Goal: Task Accomplishment & Management: Use online tool/utility

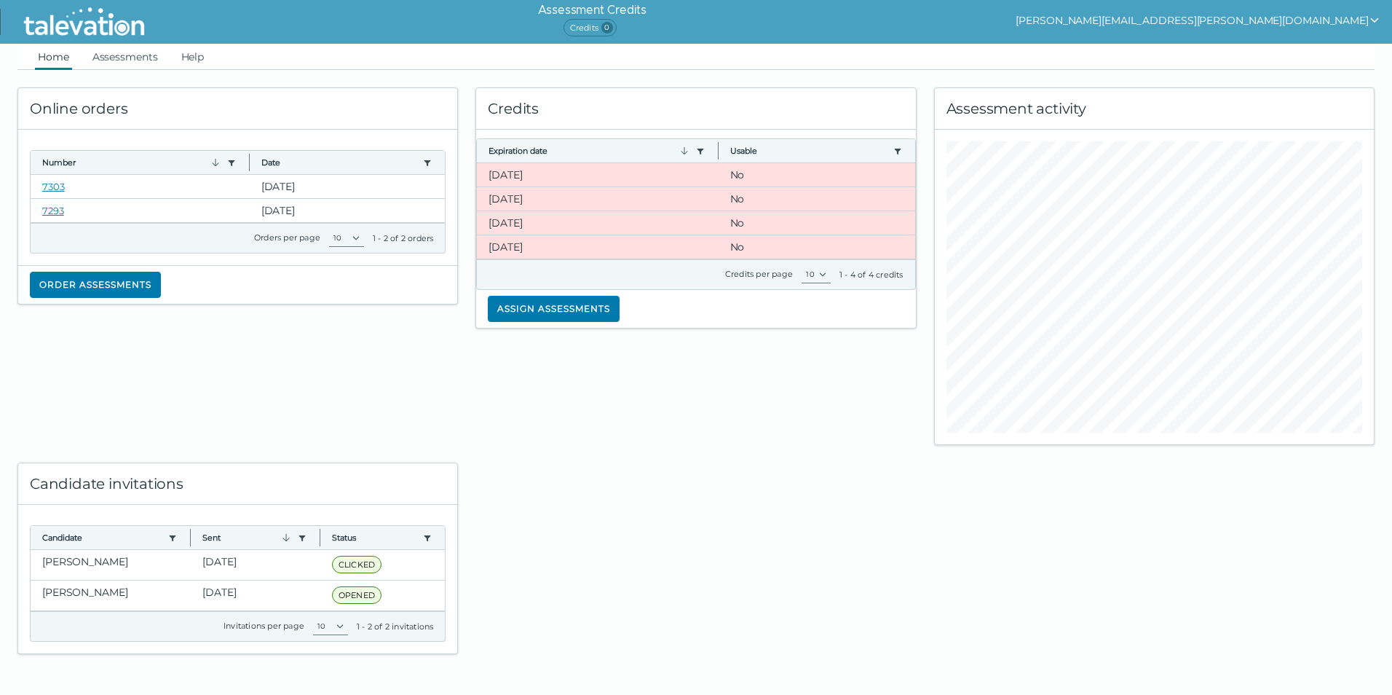
click at [313, 425] on div "Online orders Number Use left or right key to resize the column Date Use left o…" at bounding box center [238, 257] width 458 height 375
click at [56, 183] on link "7303" at bounding box center [53, 187] width 23 height 12
click at [589, 181] on clr-dg-cell "[DATE]" at bounding box center [597, 174] width 241 height 23
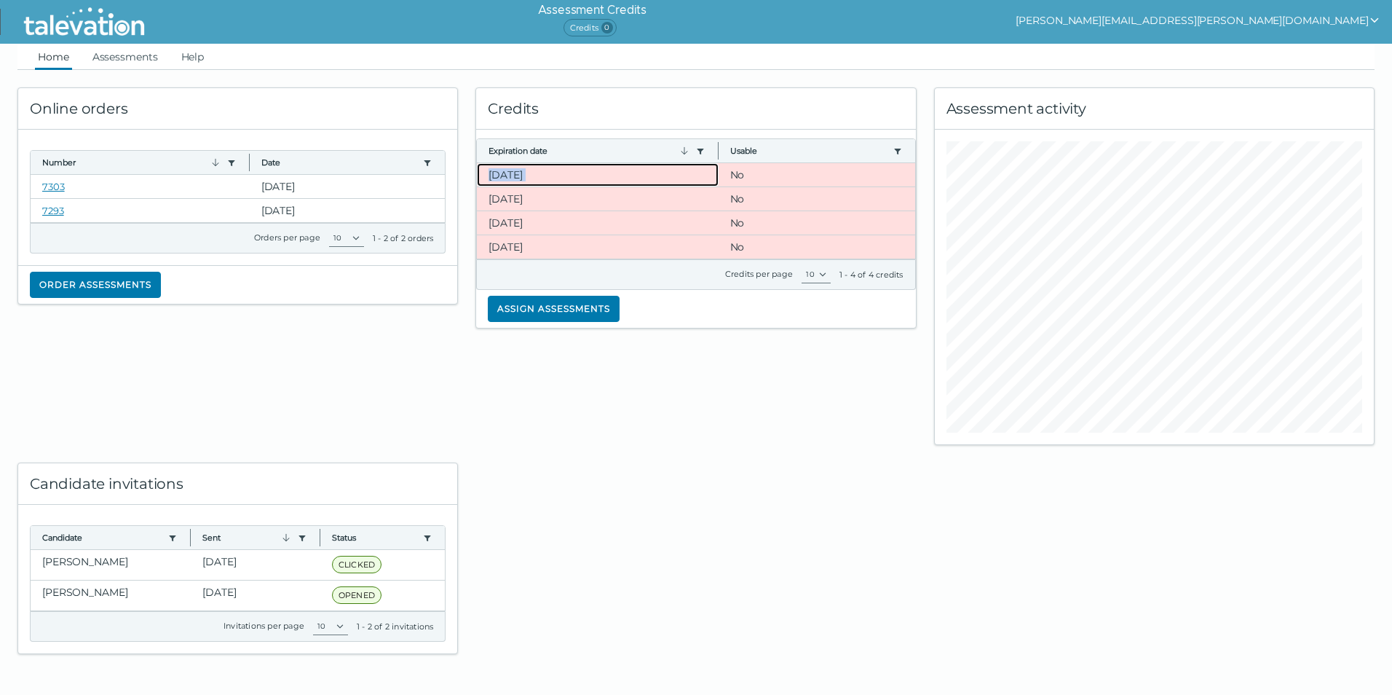
click at [589, 181] on clr-dg-cell "[DATE]" at bounding box center [597, 174] width 241 height 23
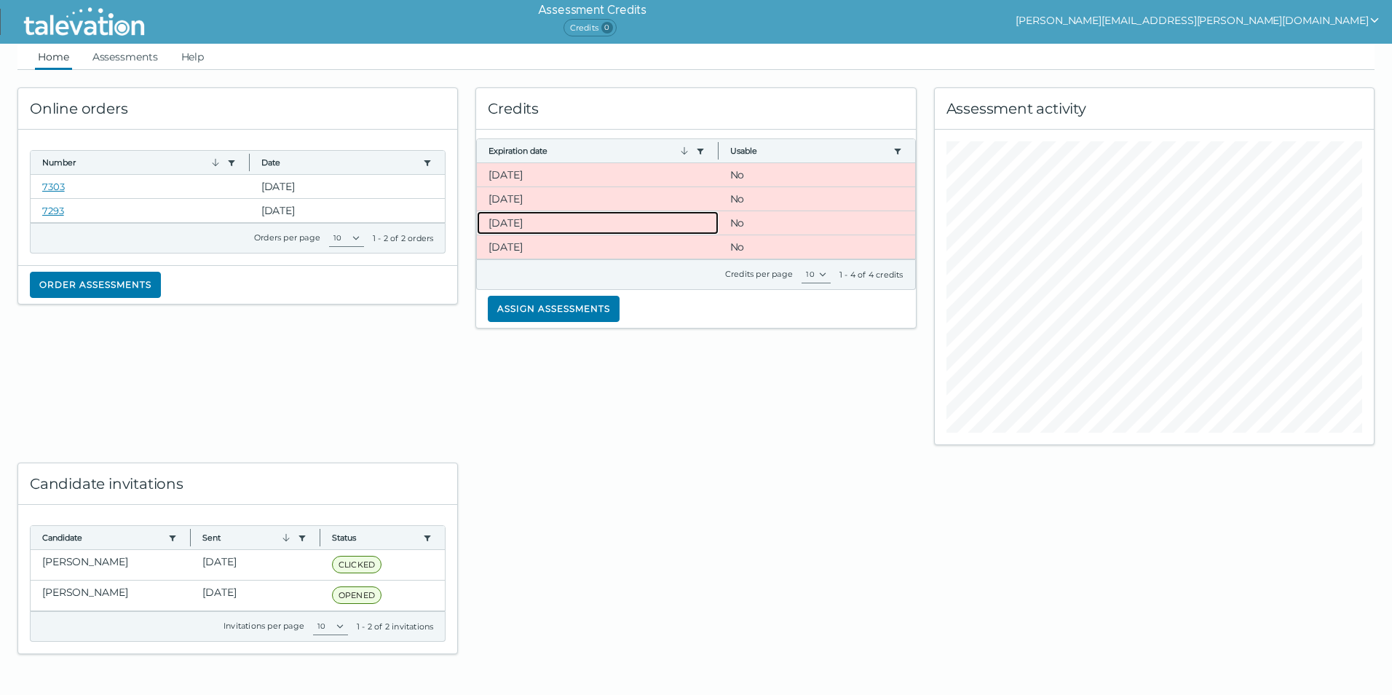
drag, startPoint x: 589, startPoint y: 181, endPoint x: 503, endPoint y: 218, distance: 93.6
click at [503, 218] on clr-dg-cell "[DATE]" at bounding box center [597, 222] width 241 height 23
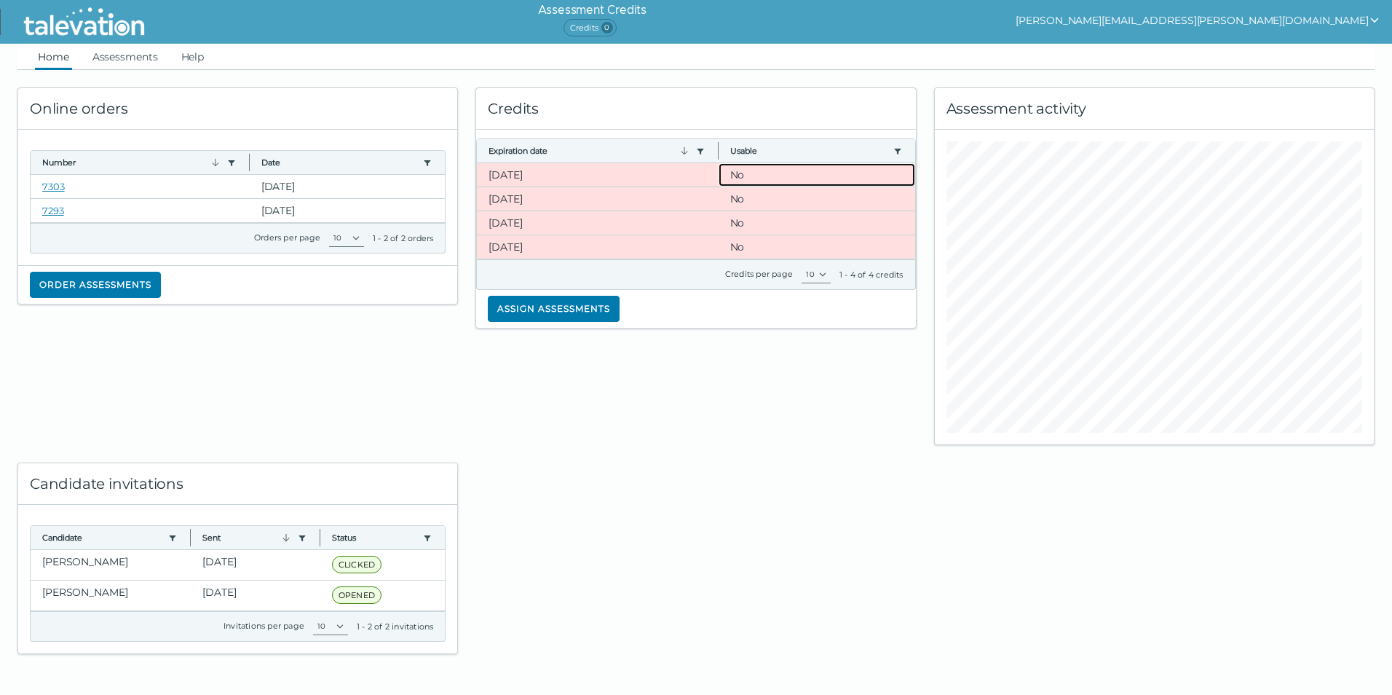
click at [741, 170] on clr-dg-cell "No" at bounding box center [817, 174] width 197 height 23
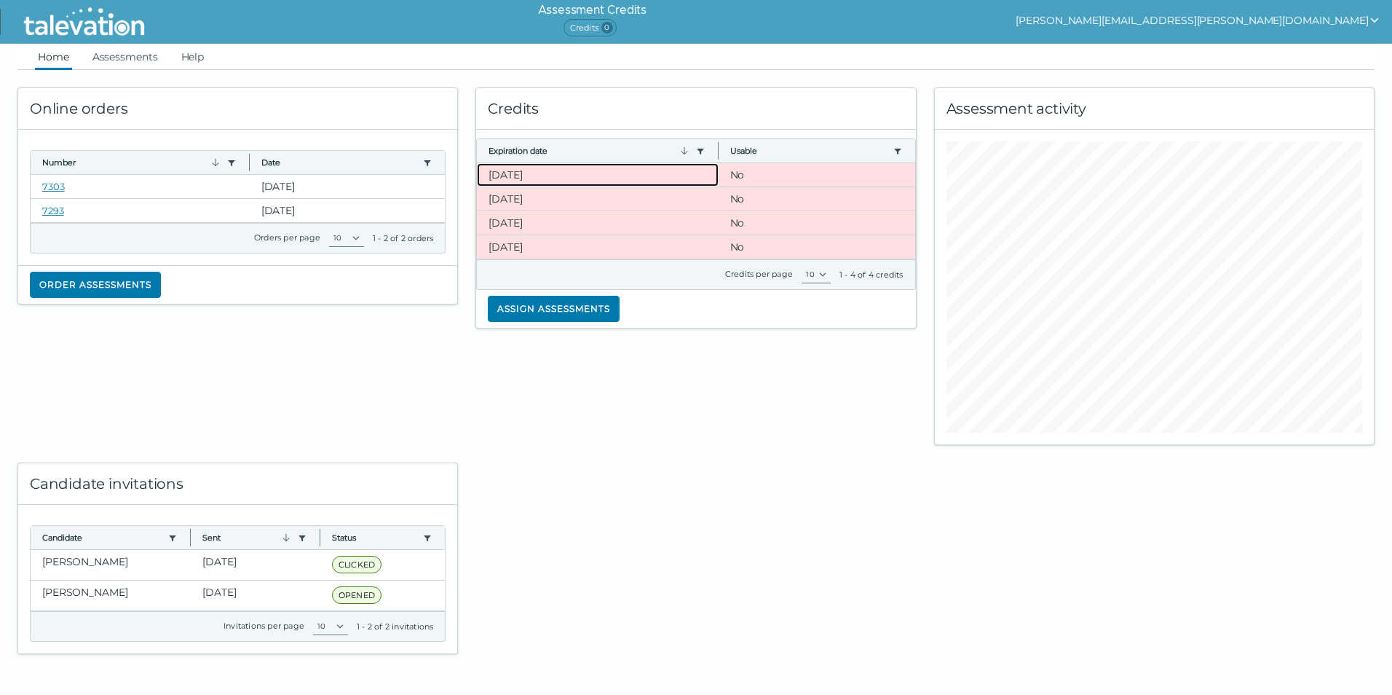
click at [517, 167] on clr-dg-cell "[DATE]" at bounding box center [597, 174] width 241 height 23
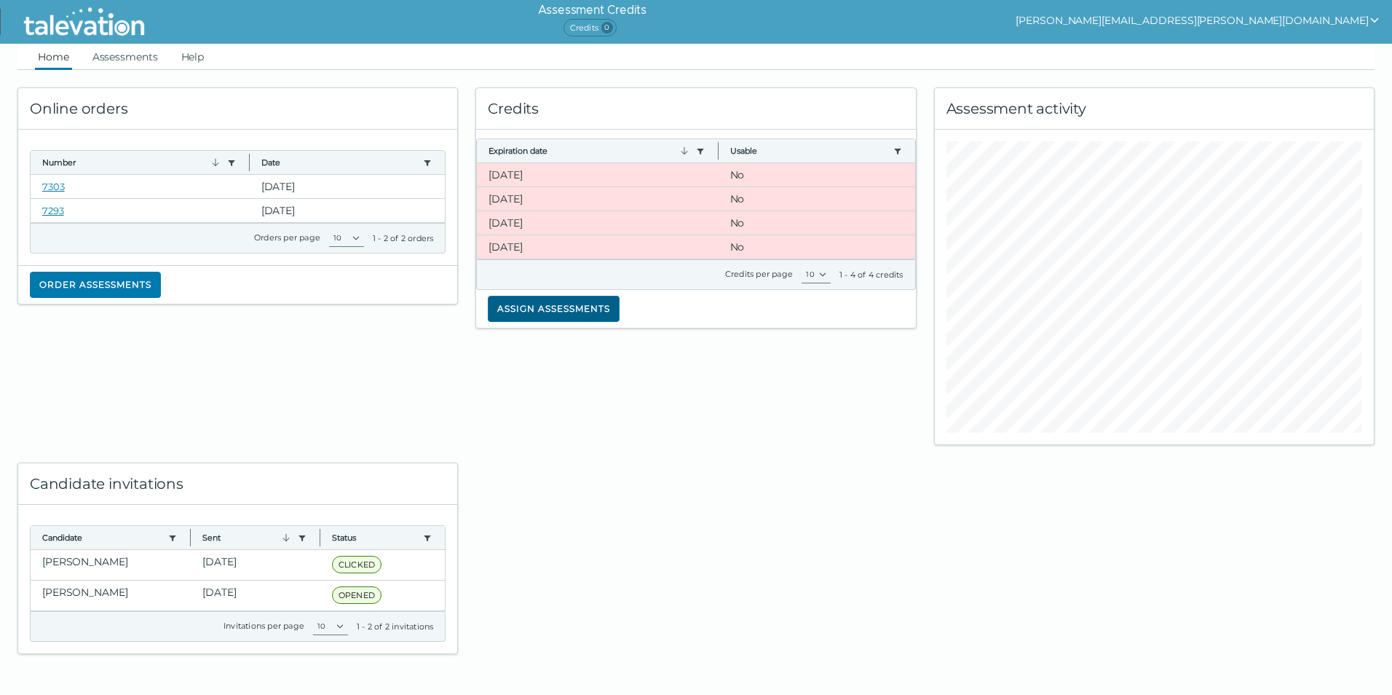
click at [567, 307] on button "Assign assessments" at bounding box center [554, 309] width 132 height 26
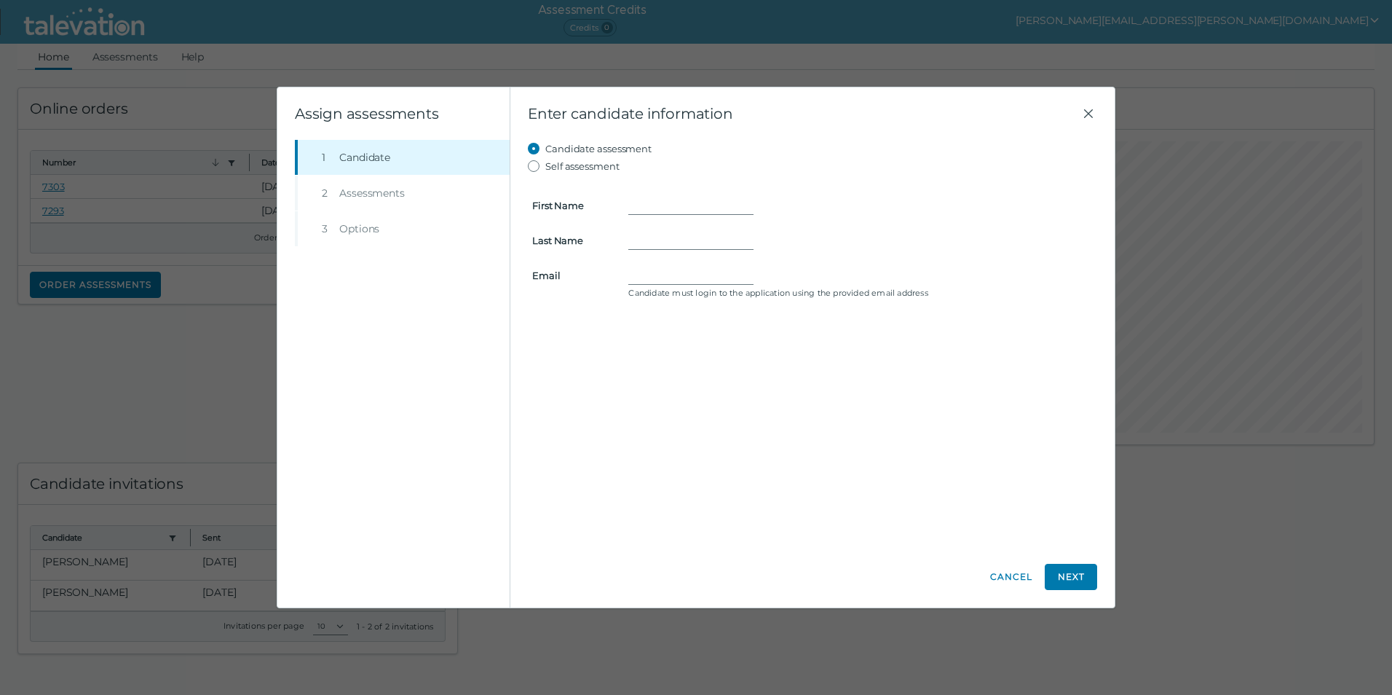
click at [347, 191] on li "Step 2 Assessments" at bounding box center [402, 192] width 215 height 35
click at [1009, 570] on button "Cancel" at bounding box center [1012, 577] width 44 height 26
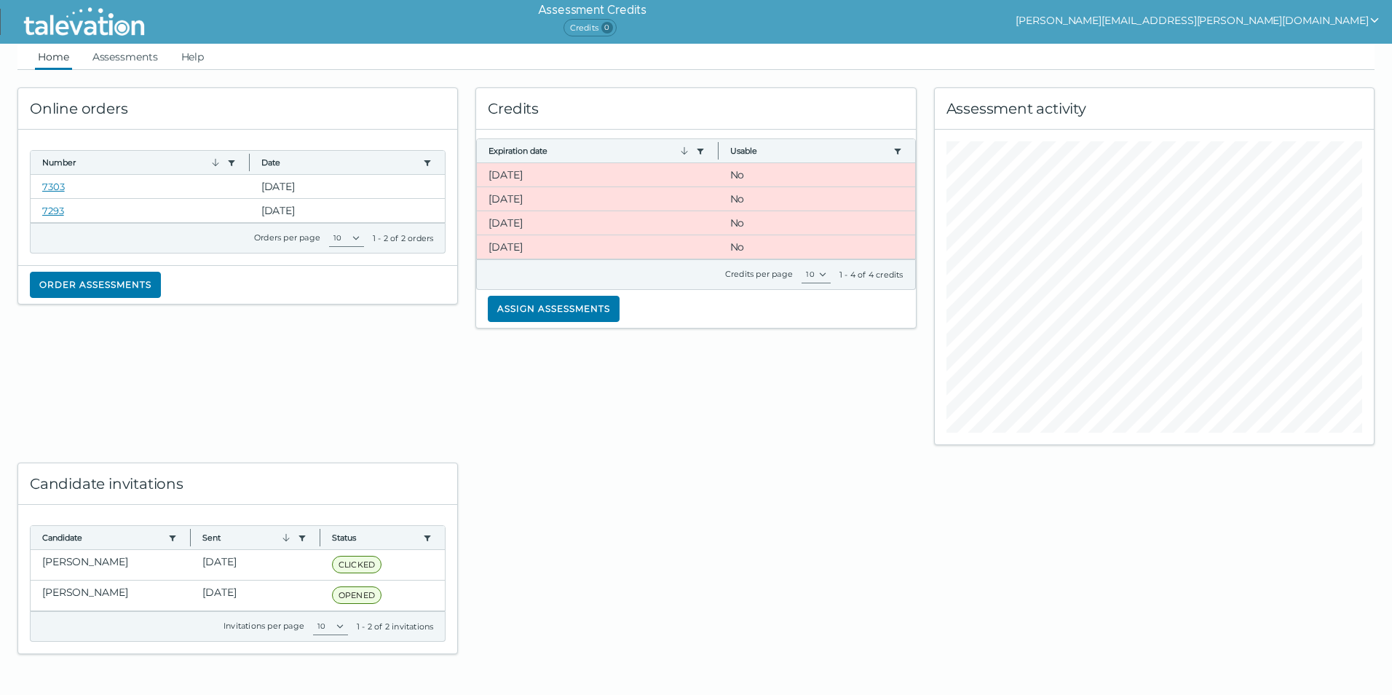
click at [381, 382] on div "Online orders Number Use left or right key to resize the column Date Use left o…" at bounding box center [238, 257] width 458 height 375
click at [987, 430] on div at bounding box center [1154, 287] width 439 height 315
drag, startPoint x: 991, startPoint y: 433, endPoint x: 880, endPoint y: 397, distance: 117.0
drag, startPoint x: 880, startPoint y: 397, endPoint x: 851, endPoint y: 379, distance: 34.0
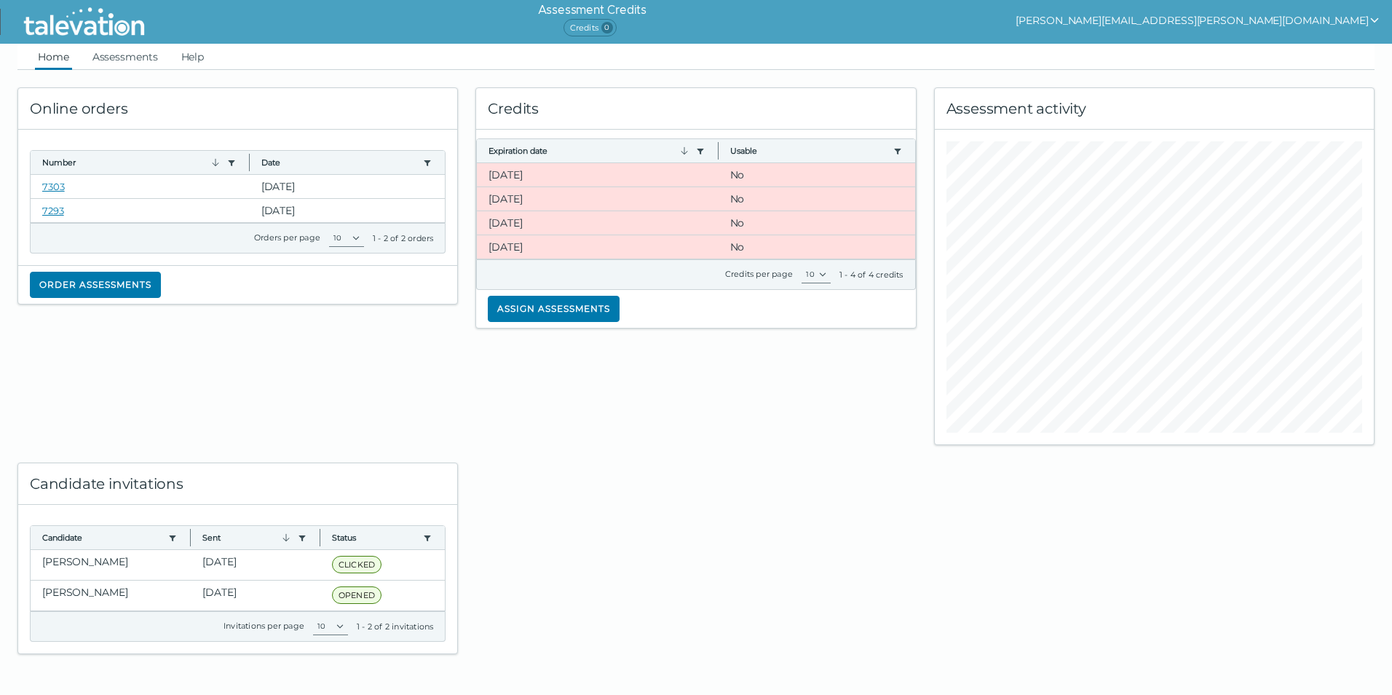
click at [870, 387] on div "Credits Expiration date Use left or right key to resize the column Usable Use l…" at bounding box center [696, 257] width 458 height 375
click at [661, 492] on div at bounding box center [696, 549] width 458 height 209
